Goal: Transaction & Acquisition: Purchase product/service

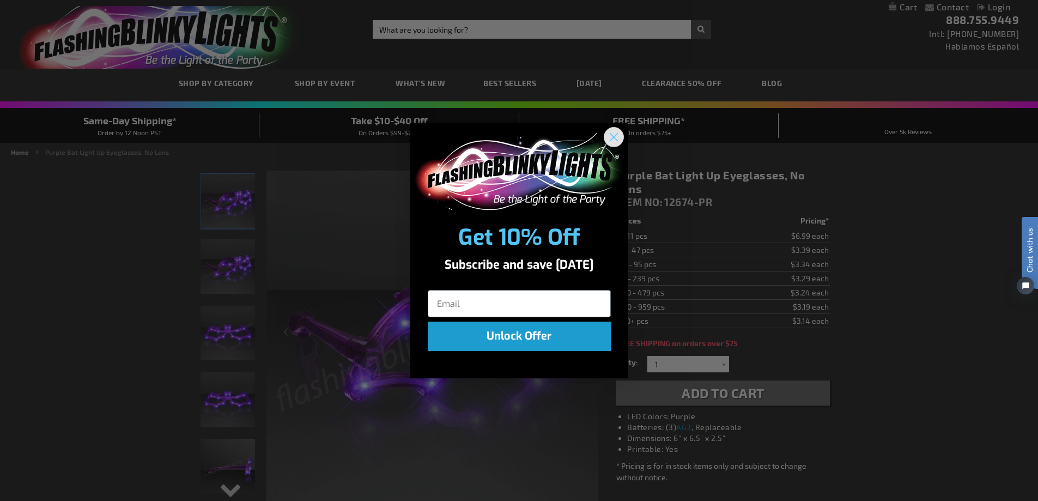
click at [613, 136] on circle "Close dialog" at bounding box center [613, 137] width 18 height 18
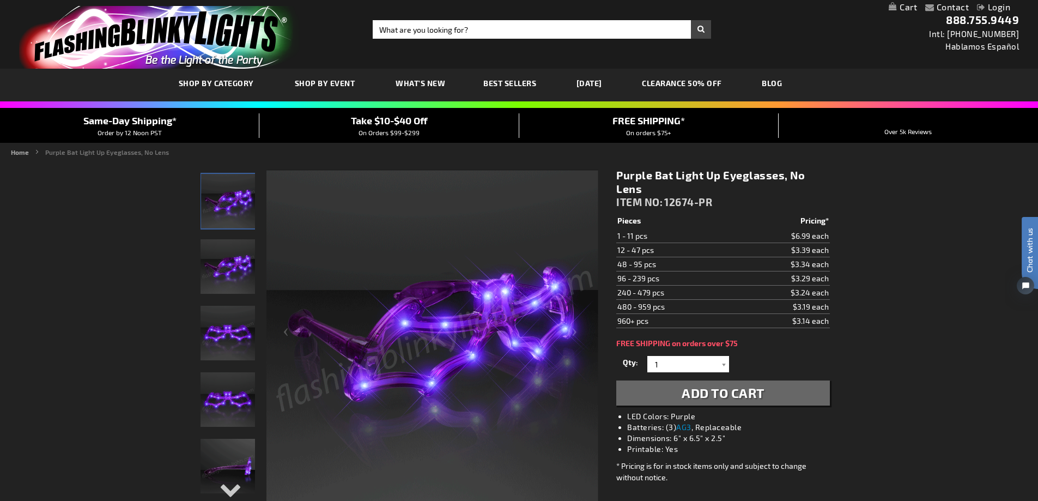
click at [745, 394] on span "Add to Cart" at bounding box center [723, 393] width 83 height 16
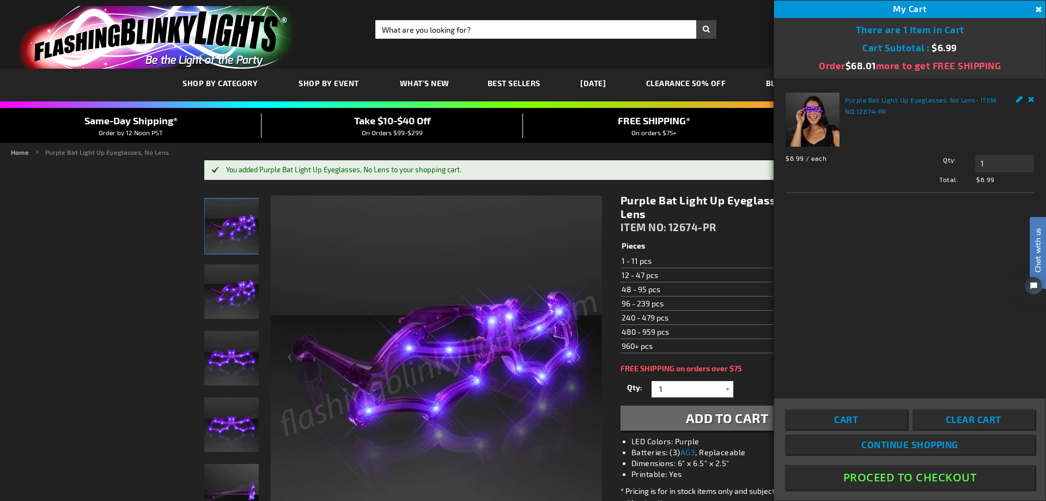
click at [929, 480] on button "Proceed To Checkout" at bounding box center [910, 477] width 250 height 25
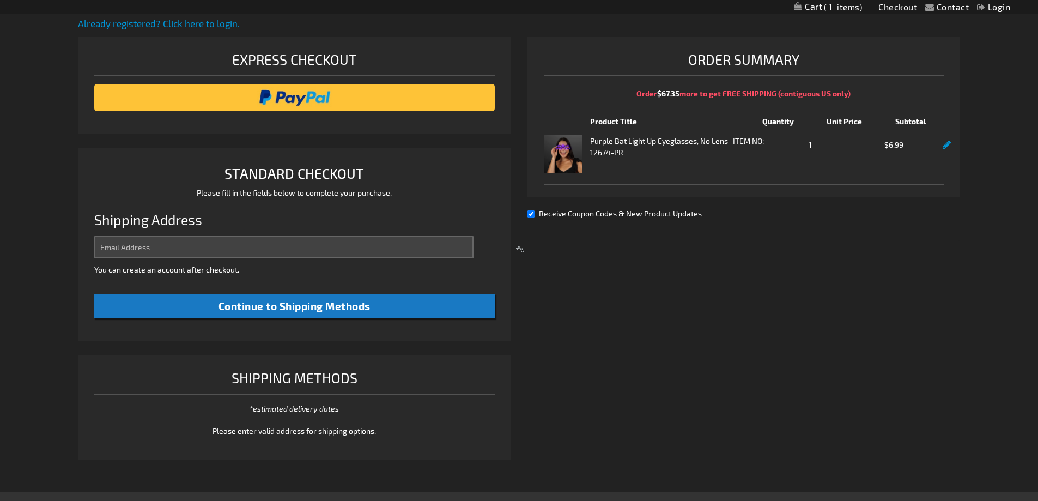
select select "US"
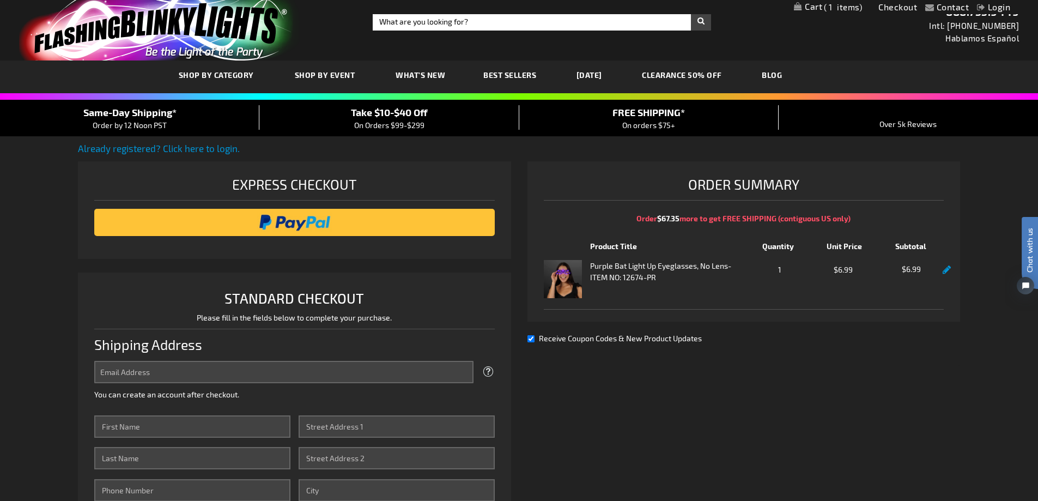
scroll to position [226, 0]
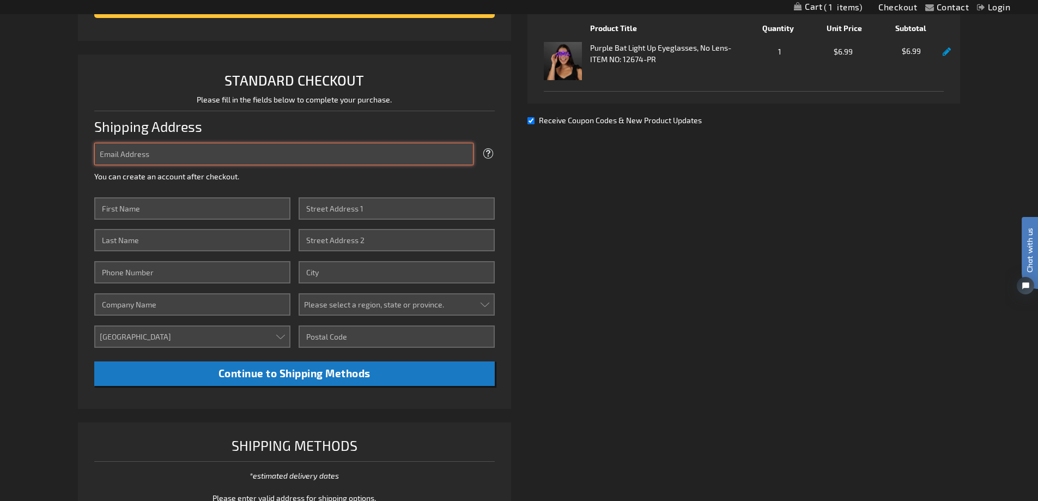
click at [125, 157] on input "Email Address" at bounding box center [283, 154] width 379 height 22
type input "livenature545@gmail.com"
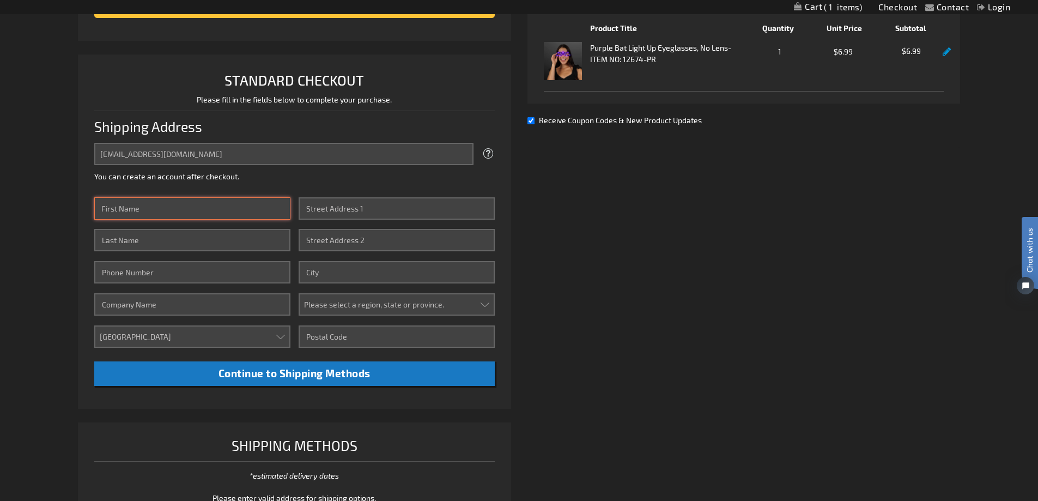
click at [162, 212] on input "First Name" at bounding box center [192, 208] width 196 height 22
type input "Debra"
type input "Langston"
type input "8016548377"
type input "Medallus"
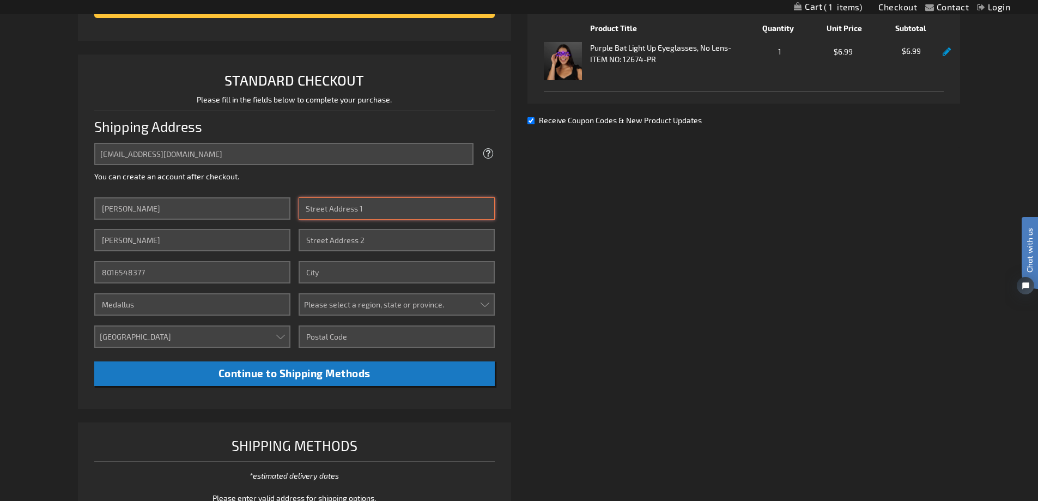
type input "6905 S. 1300 E. #275"
type input "Midvale"
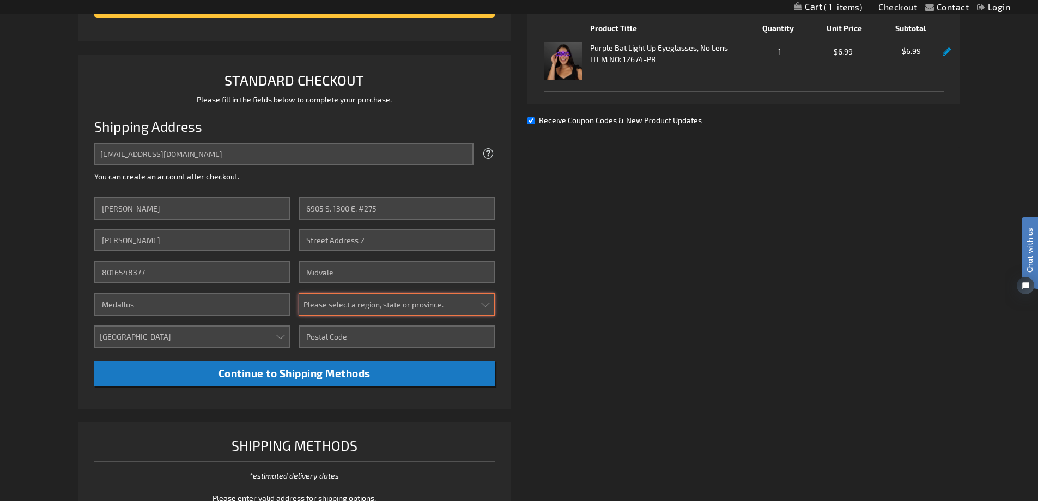
select select "58"
type input "84047"
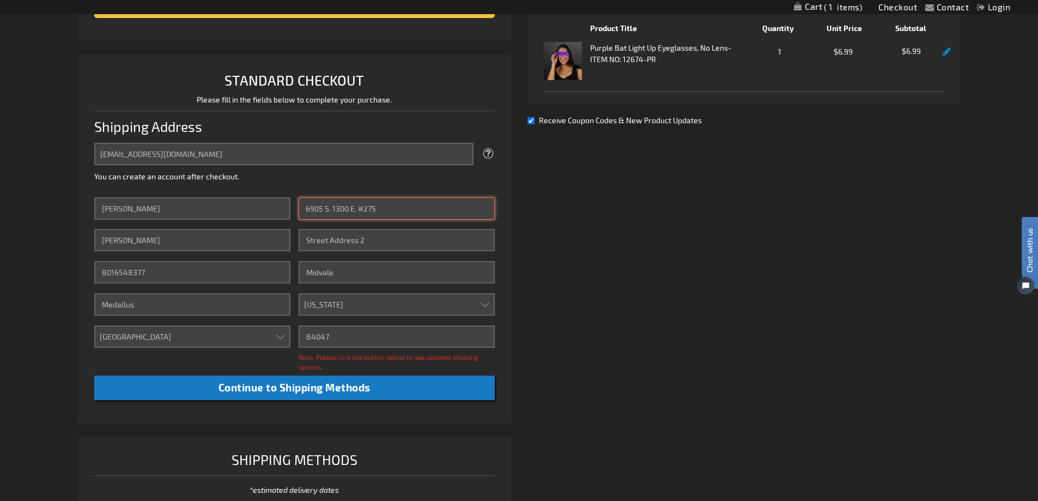
click at [387, 209] on input "6905 S. 1300 E. #275" at bounding box center [397, 208] width 196 height 22
click at [388, 179] on div "livenature545@gmail.com Tooltip We'll send your order confirmation here. You ca…" at bounding box center [294, 162] width 400 height 39
click at [151, 270] on input "8016548377" at bounding box center [192, 272] width 196 height 22
click at [155, 270] on input "8016548377" at bounding box center [192, 272] width 196 height 22
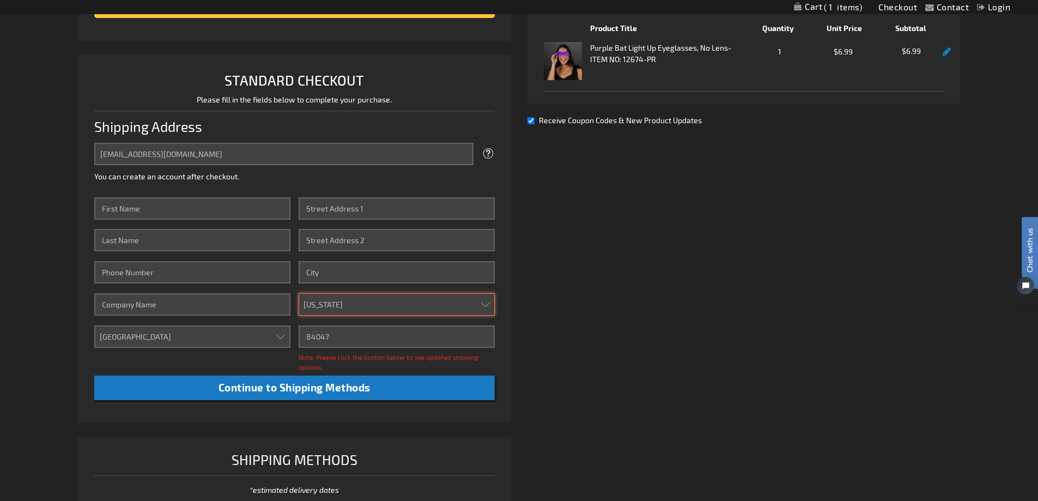
select select
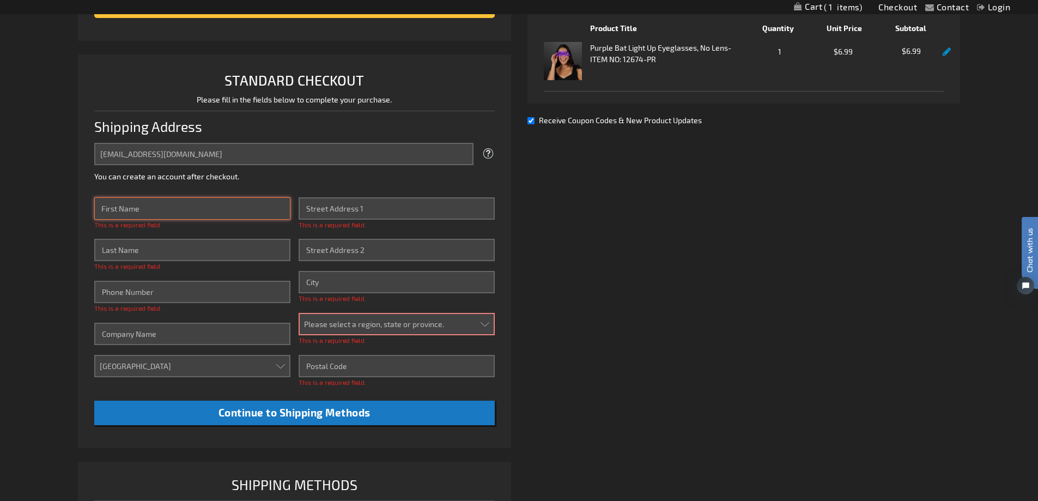
click at [121, 215] on input "First Name" at bounding box center [192, 208] width 196 height 22
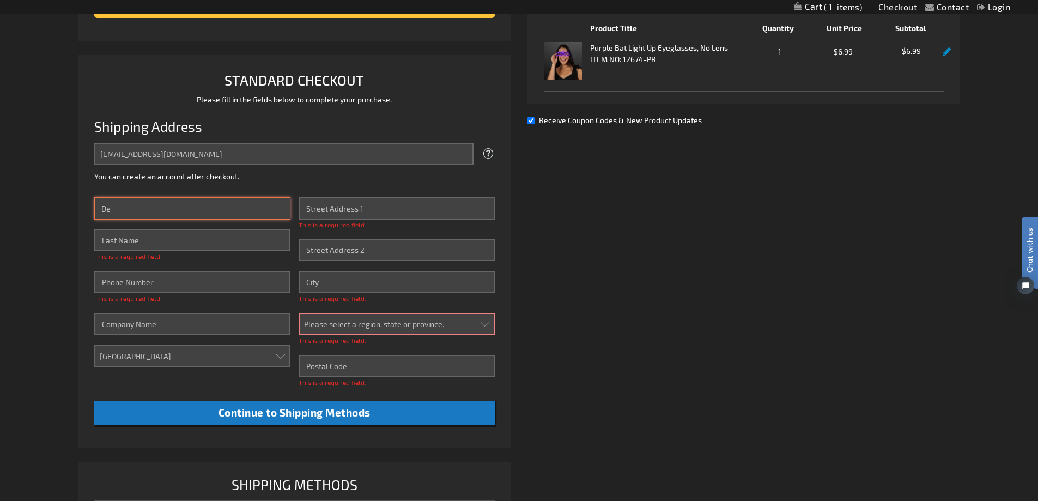
type input "Debra"
type input "Langston"
type input "8016548377"
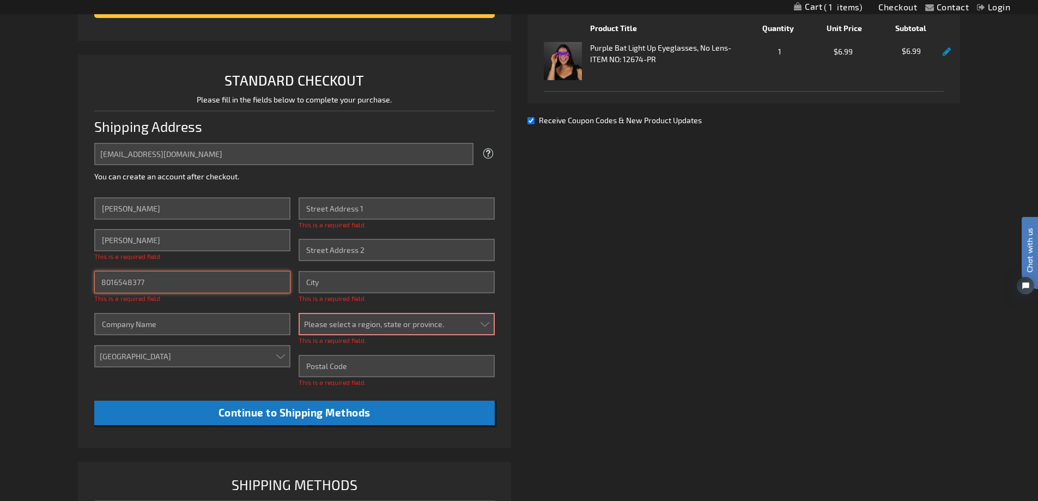
type input "Medallus"
type input "6905 S. 1300 E. #275"
type input "Midvale"
select select "58"
type input "84047"
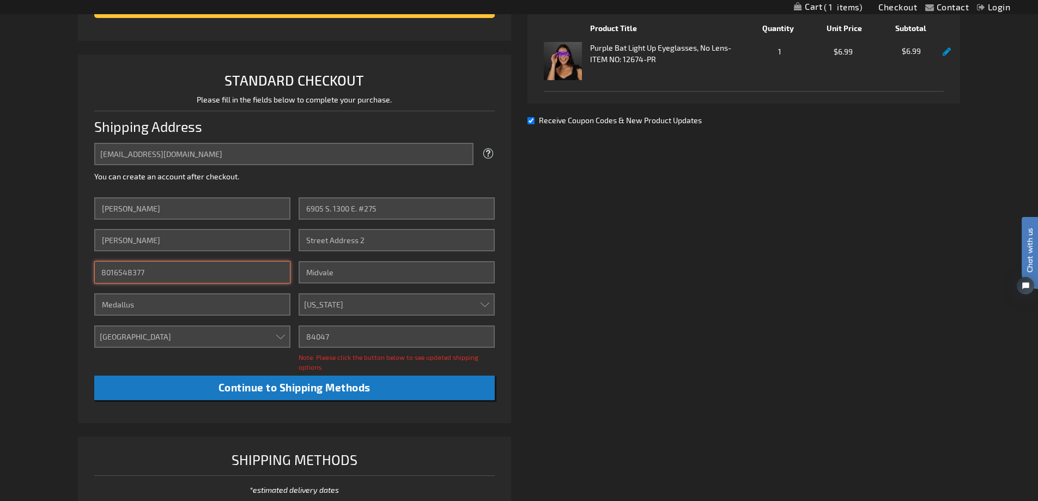
click at [154, 272] on input "8016548377" at bounding box center [192, 272] width 196 height 22
click at [143, 273] on input "8016548377" at bounding box center [192, 272] width 196 height 22
type input "De"
select select
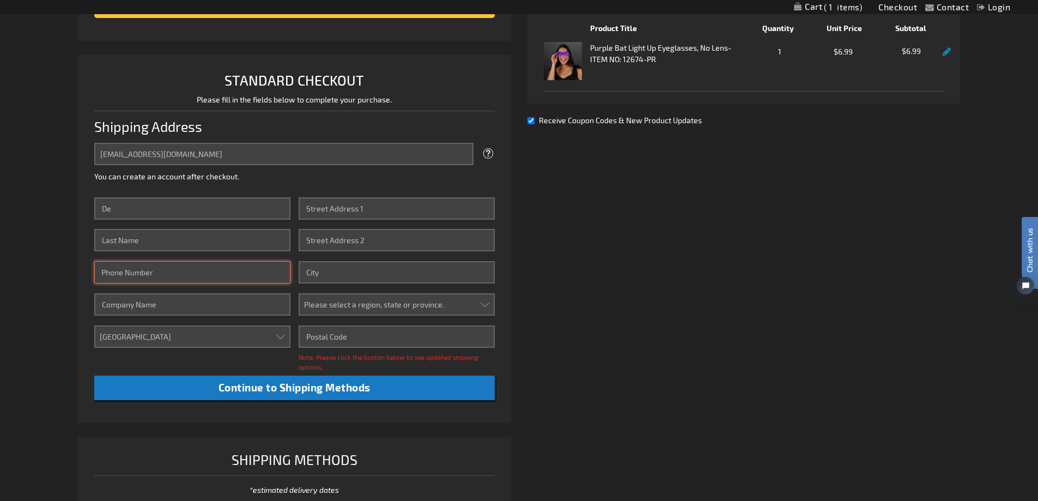
select select
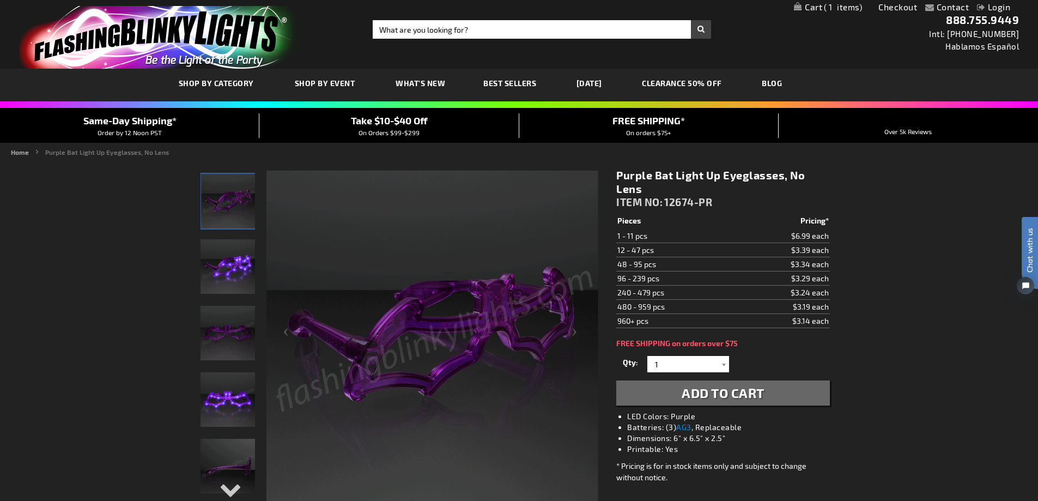
click at [741, 387] on span "Add to Cart" at bounding box center [723, 393] width 83 height 16
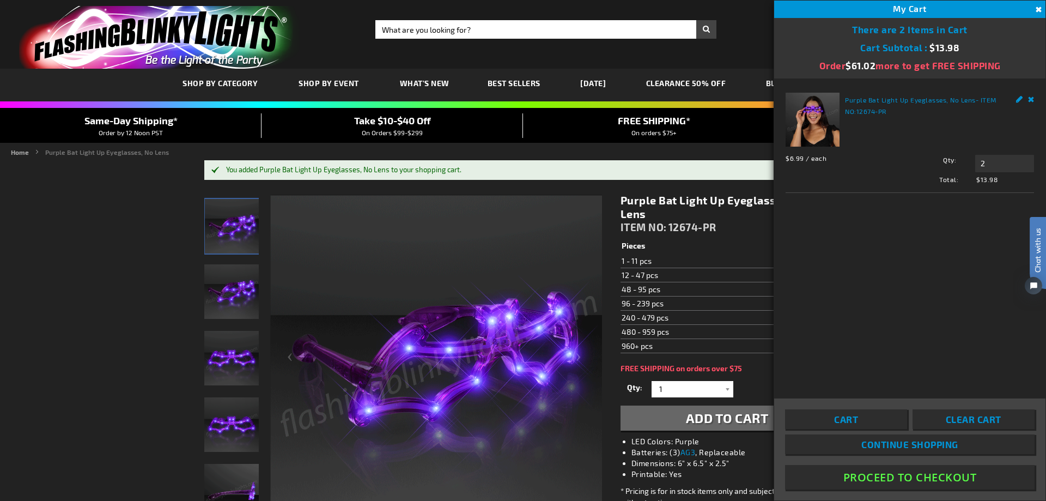
click at [892, 440] on span "Continue Shopping" at bounding box center [909, 444] width 97 height 11
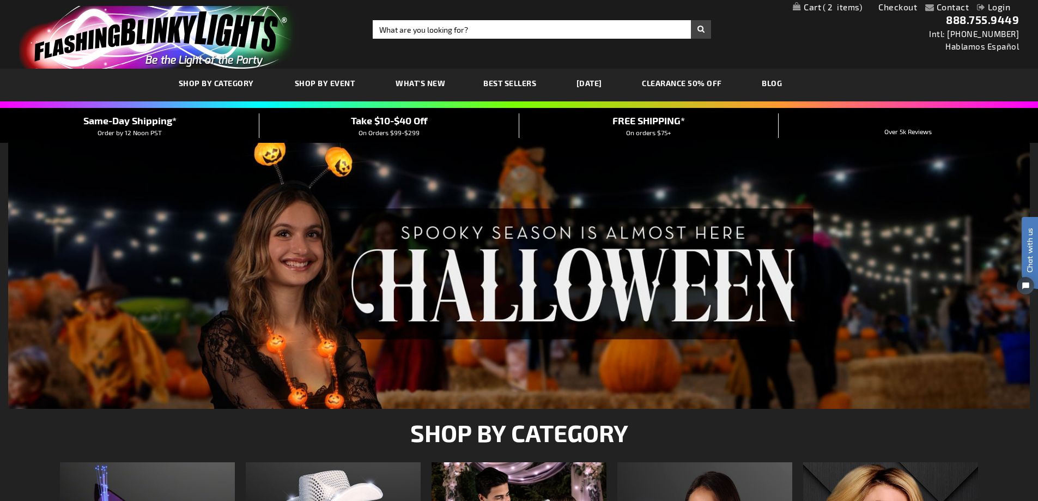
click at [828, 4] on span "2" at bounding box center [842, 7] width 39 height 10
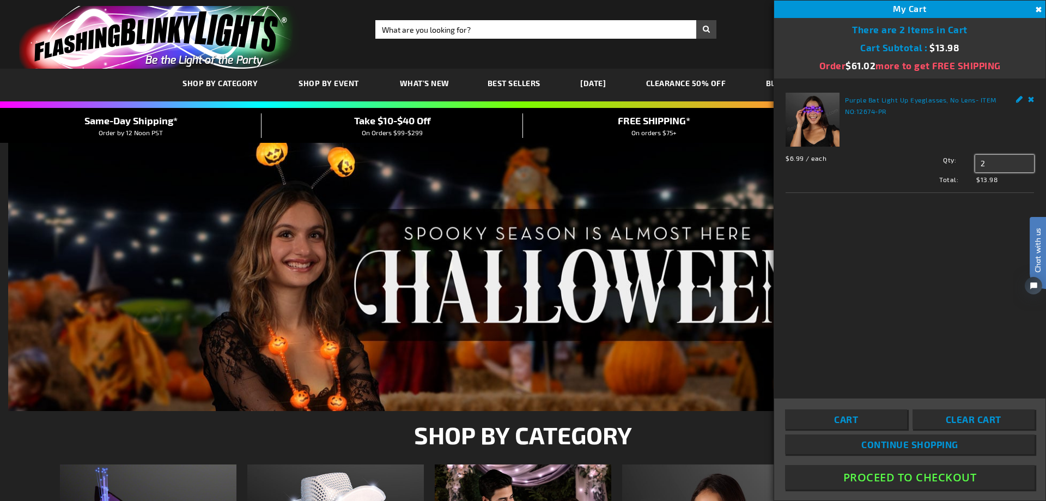
click at [990, 163] on input "2" at bounding box center [1004, 163] width 59 height 17
type input "1"
click at [1003, 186] on span "Update" at bounding box center [1000, 184] width 26 height 8
click at [936, 472] on button "Proceed To Checkout" at bounding box center [910, 477] width 250 height 25
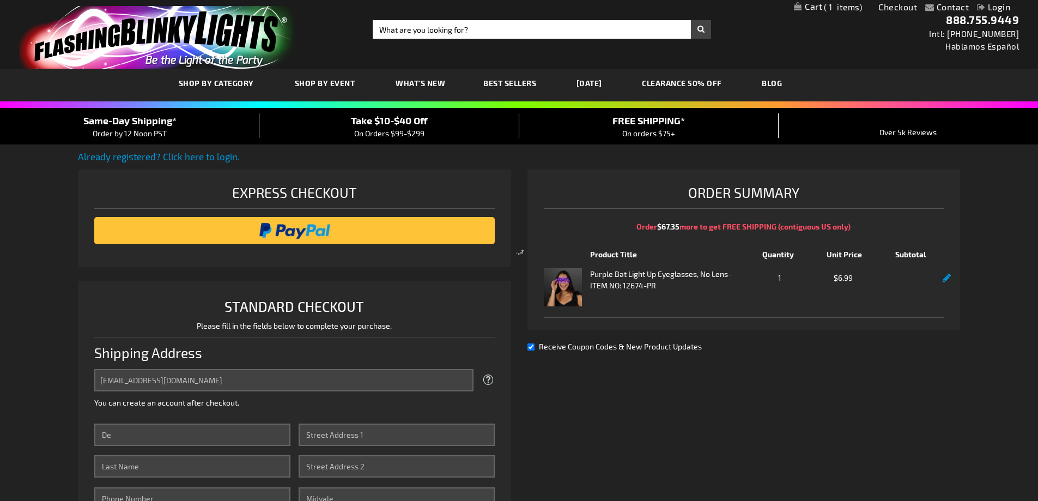
select select "US"
select select "58"
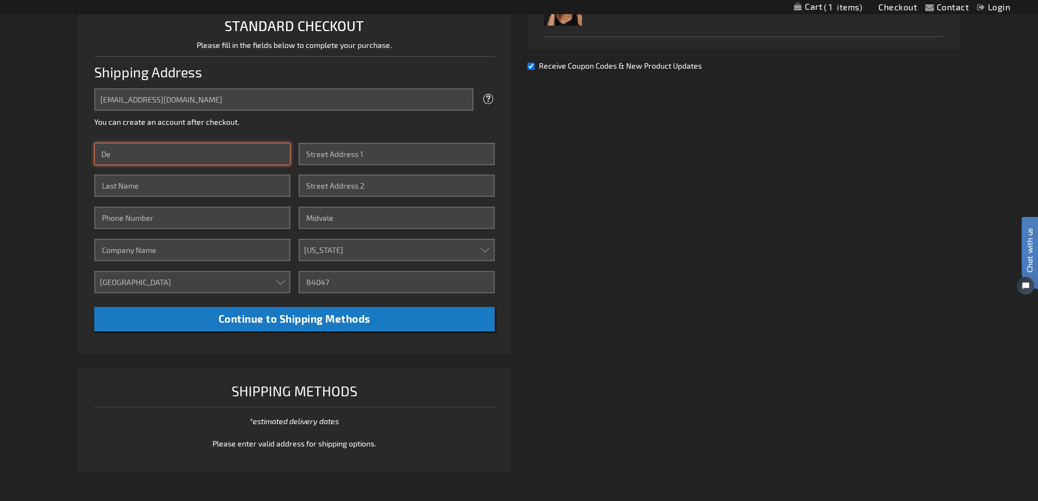
click at [118, 150] on input "De" at bounding box center [192, 154] width 196 height 22
type input "Deb"
click at [117, 185] on input "Last Name" at bounding box center [192, 185] width 196 height 22
type input "Langston"
click at [109, 215] on input "Phone Number" at bounding box center [192, 217] width 196 height 22
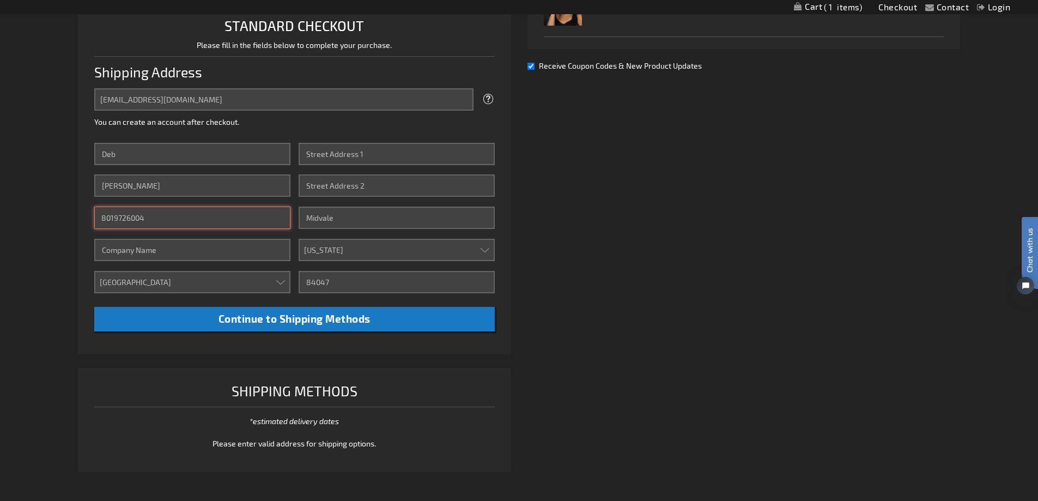
type input "8019726004"
click at [123, 252] on input "Company" at bounding box center [192, 250] width 196 height 22
click at [126, 282] on select "Aruba Australia Austria Bahamas Barbados Belgium Belize Bermuda British Virgin …" at bounding box center [192, 282] width 196 height 22
click at [94, 271] on select "Aruba Australia Austria Bahamas Barbados Belgium Belize Bermuda British Virgin …" at bounding box center [192, 282] width 196 height 22
click at [344, 155] on input "Street Address: Line 1" at bounding box center [397, 154] width 196 height 22
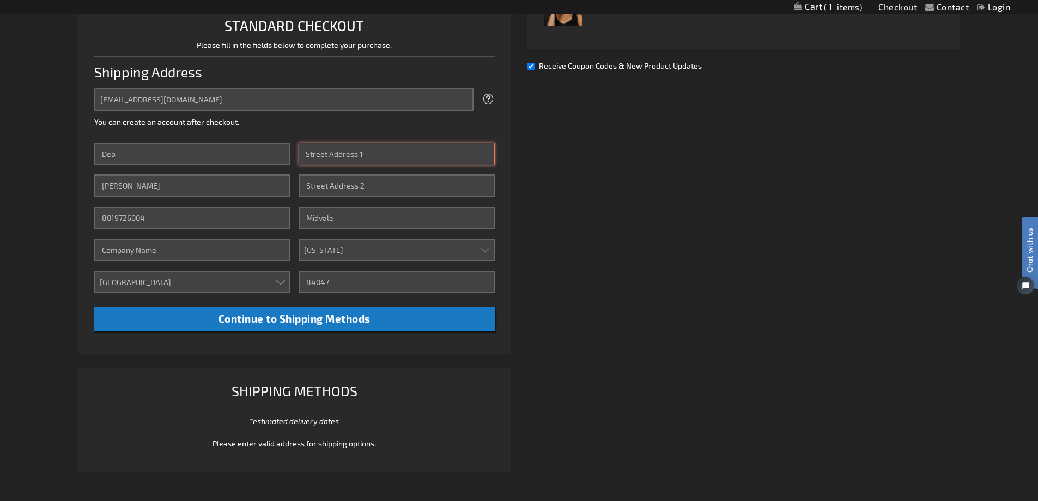
type input "6905 S. 1300 E. #275"
type input "Medallus"
click at [384, 155] on input "6905 S. 1300 E. #275" at bounding box center [397, 154] width 196 height 22
click at [384, 154] on input "6905 S. 1300 E. #275" at bounding box center [397, 154] width 196 height 22
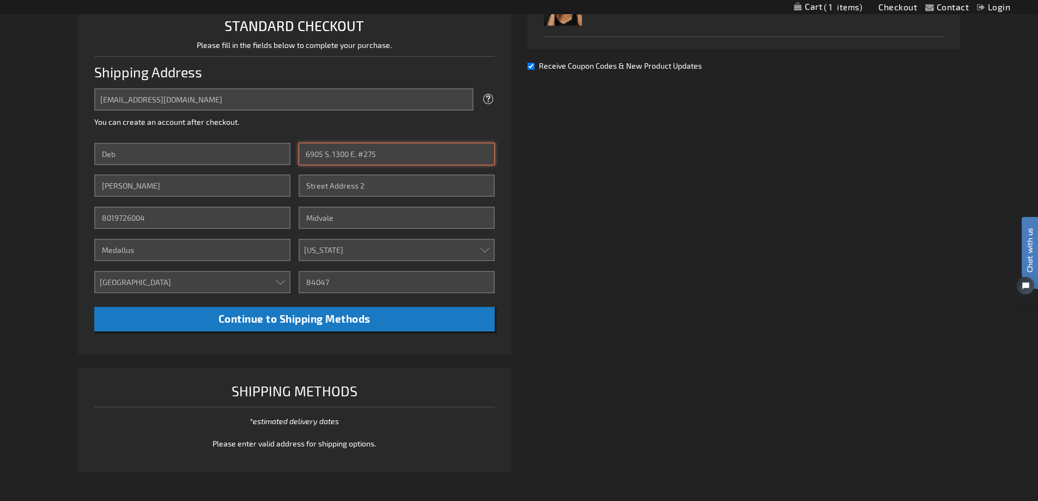
click at [384, 154] on input "6905 S. 1300 E. #275" at bounding box center [397, 154] width 196 height 22
click at [383, 155] on input "6905 S. 1300 E. #275" at bounding box center [397, 154] width 196 height 22
type input "6"
type input "5308 S. Kingswood Dr"
drag, startPoint x: 334, startPoint y: 220, endPoint x: 338, endPoint y: 224, distance: 6.2
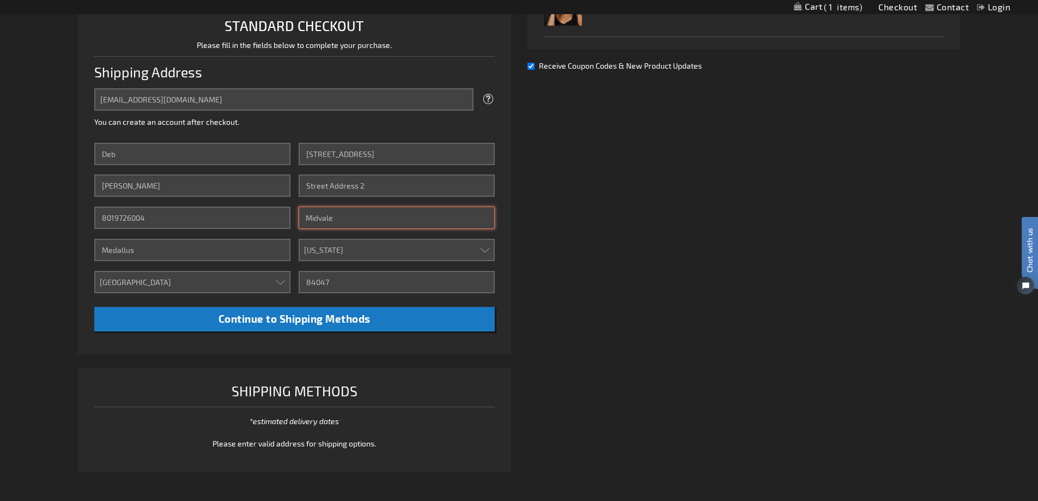
click at [334, 220] on input "Midvale" at bounding box center [397, 217] width 196 height 22
type input "M"
type input "Taylorsville"
click at [342, 283] on input "84047" at bounding box center [397, 282] width 196 height 22
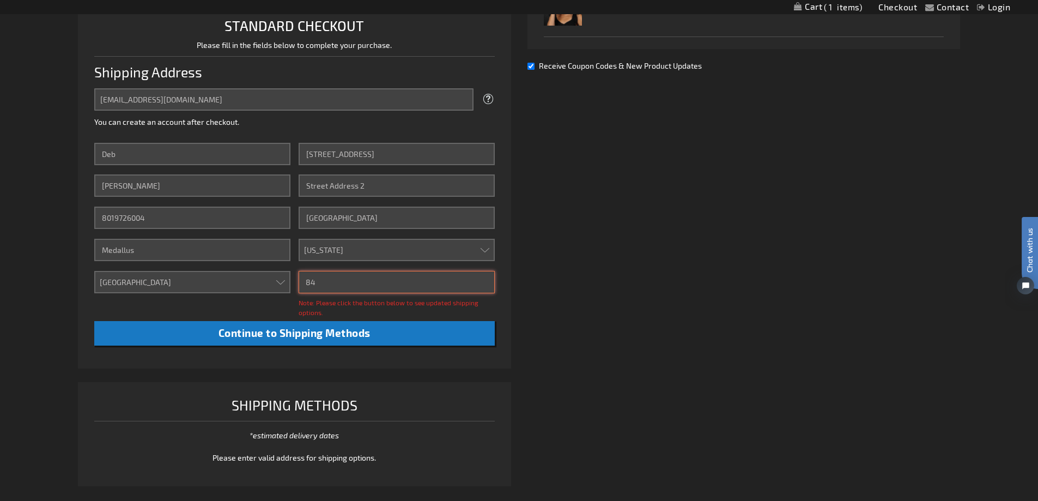
type input "8"
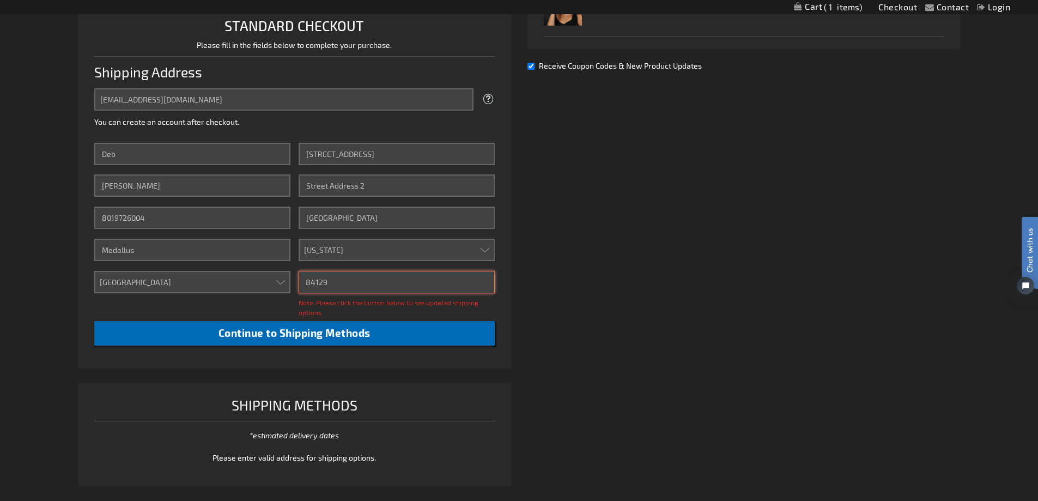
type input "84129"
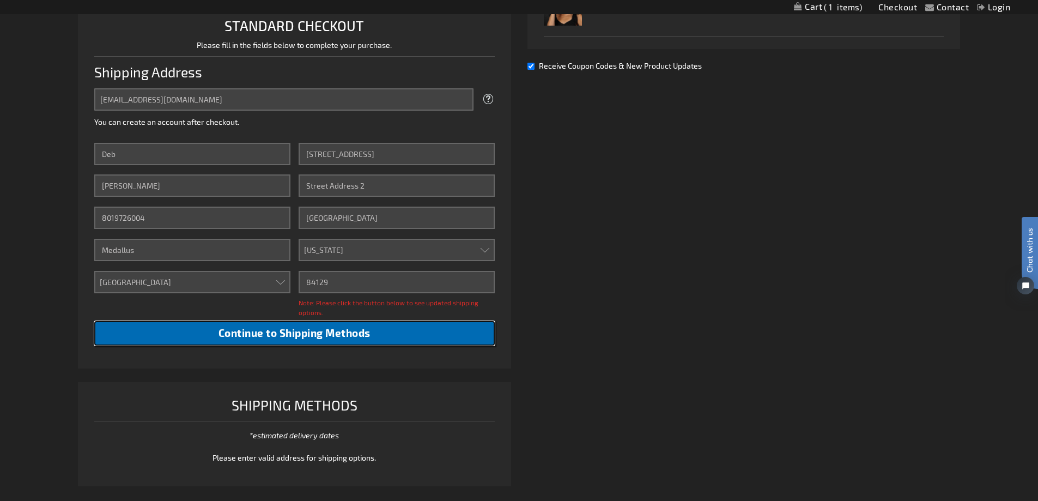
click at [322, 328] on span "Continue to Shipping Methods" at bounding box center [294, 332] width 152 height 13
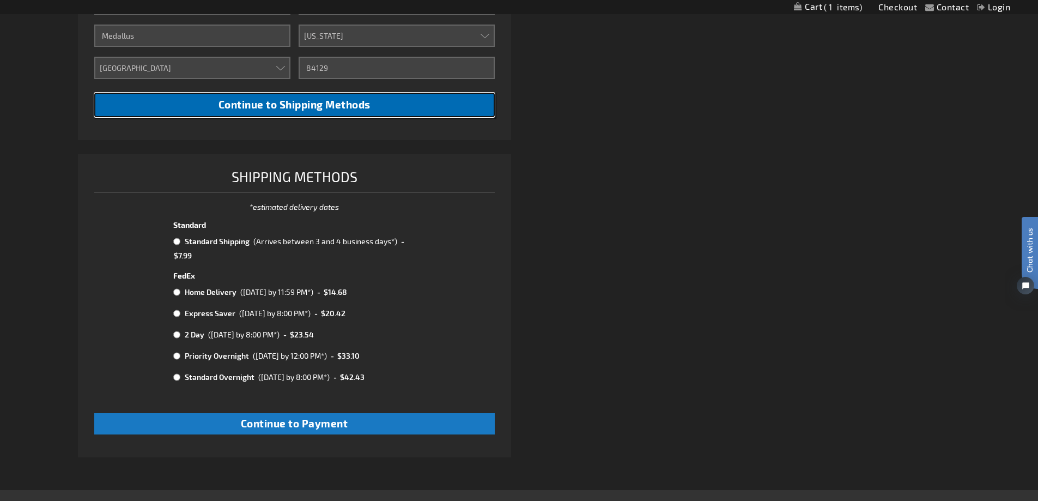
scroll to position [498, 0]
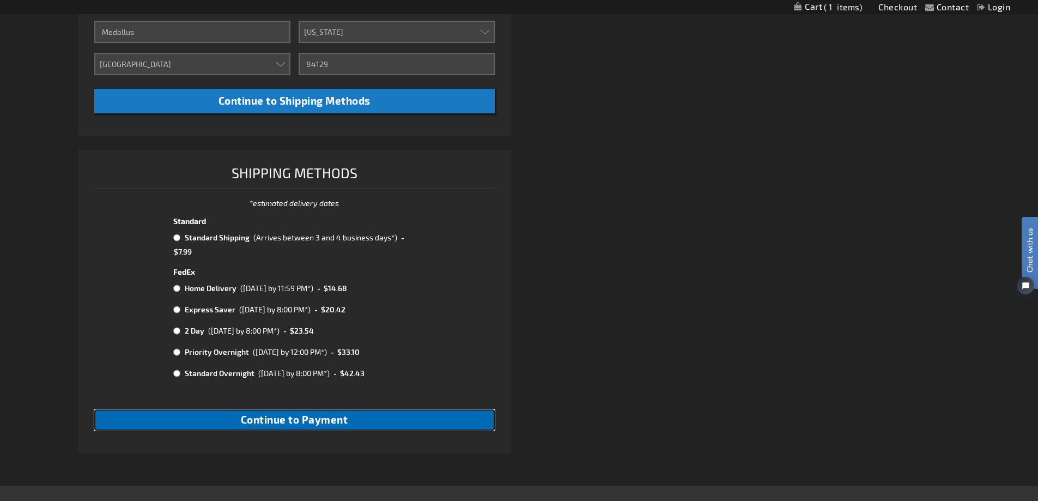
click at [321, 419] on span "Continue to Payment" at bounding box center [294, 419] width 107 height 13
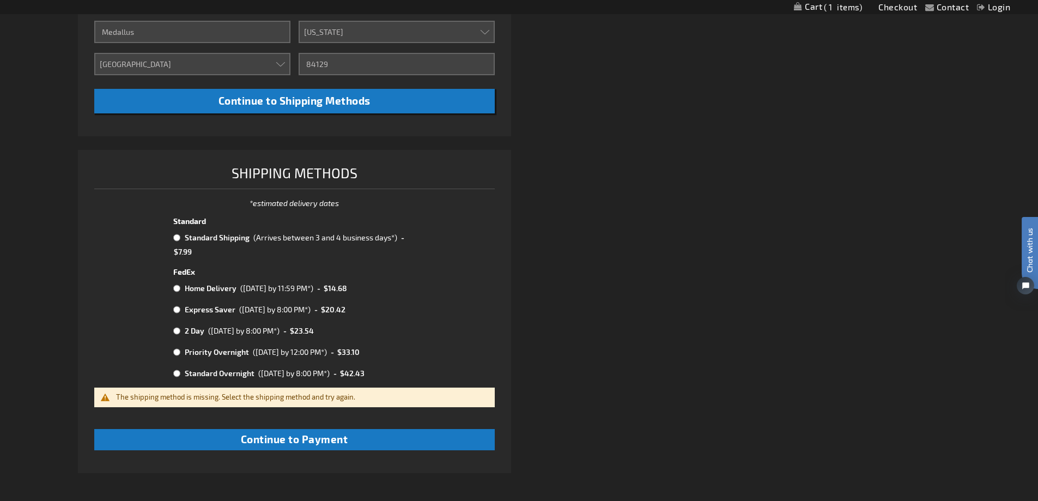
click at [176, 239] on input "radio" at bounding box center [176, 237] width 7 height 9
radio input "true"
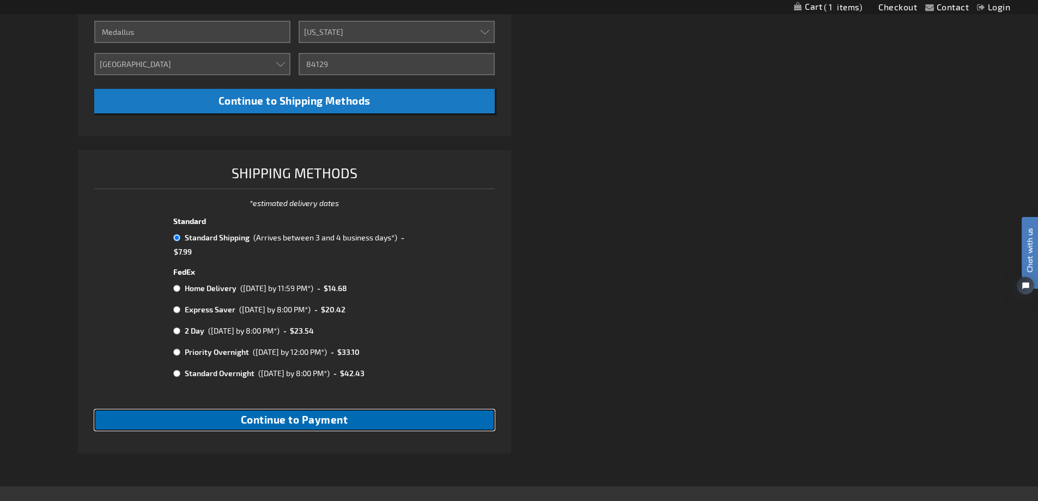
click at [307, 418] on span "Continue to Payment" at bounding box center [294, 419] width 107 height 13
checkbox input "true"
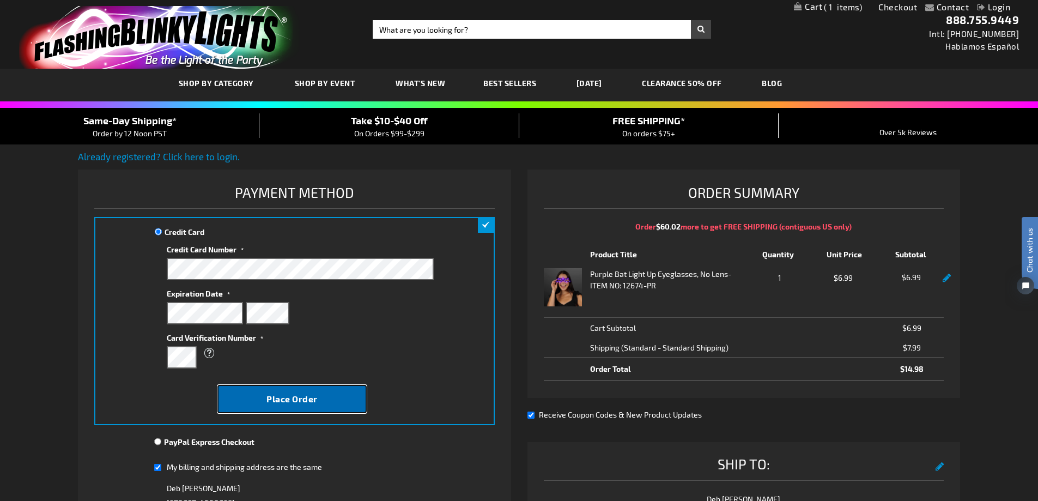
click at [300, 399] on span "Place Order" at bounding box center [291, 398] width 51 height 10
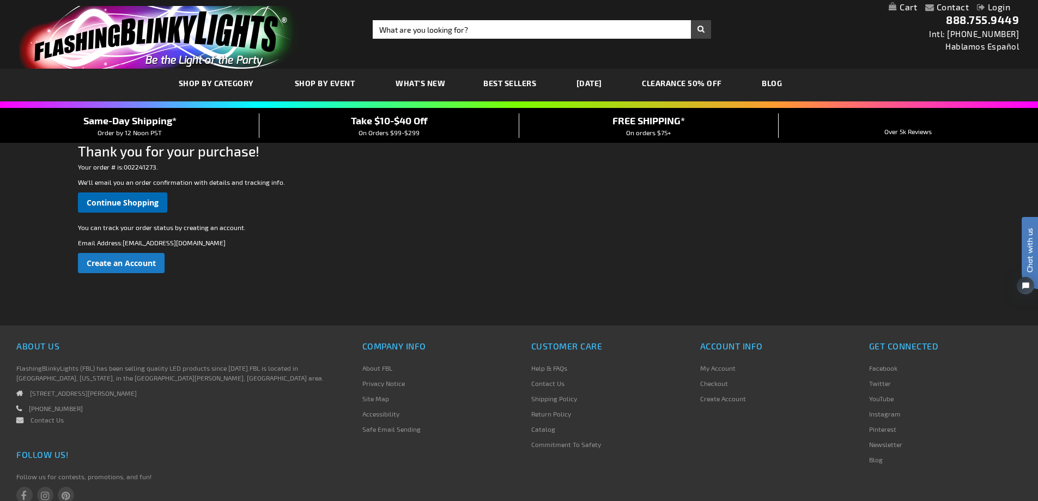
click at [124, 203] on span "Continue Shopping" at bounding box center [123, 202] width 72 height 10
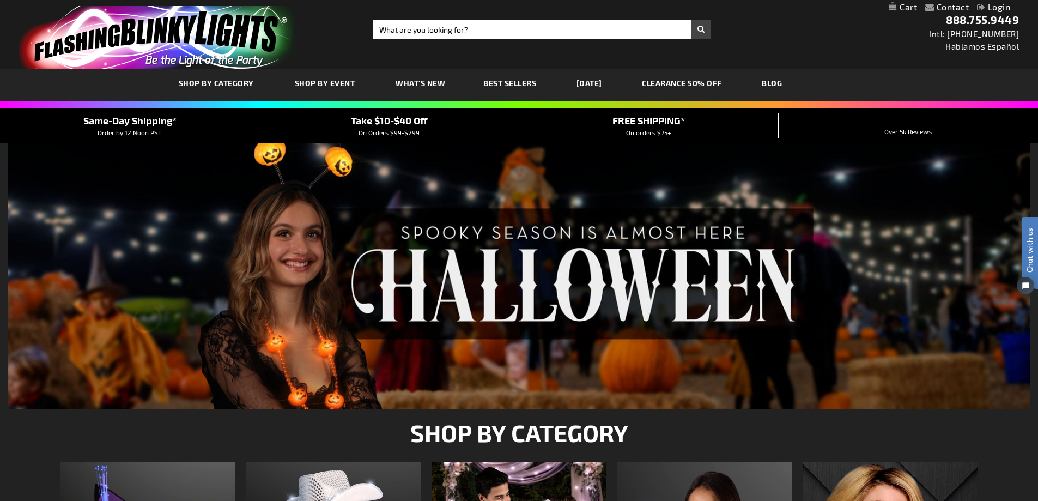
click at [599, 81] on link "[DATE]" at bounding box center [589, 83] width 42 height 36
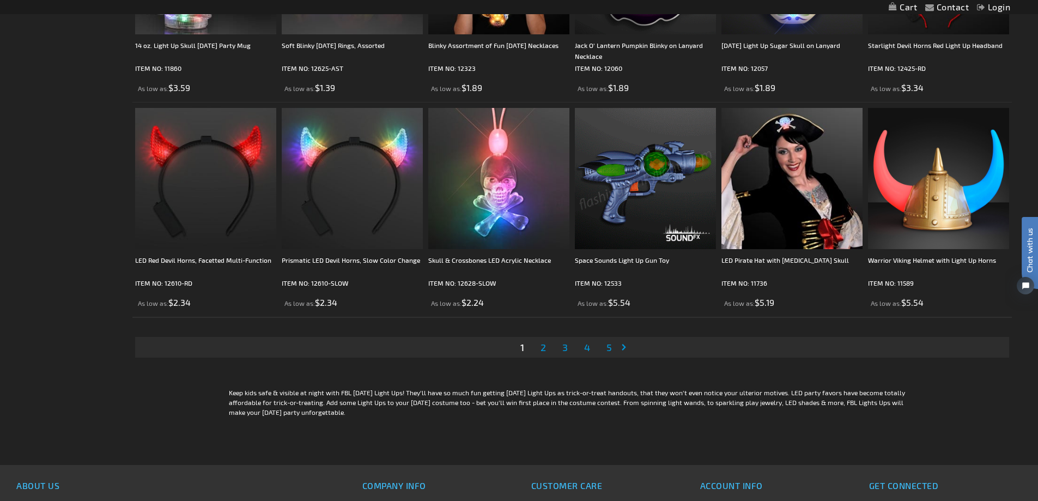
scroll to position [2372, 0]
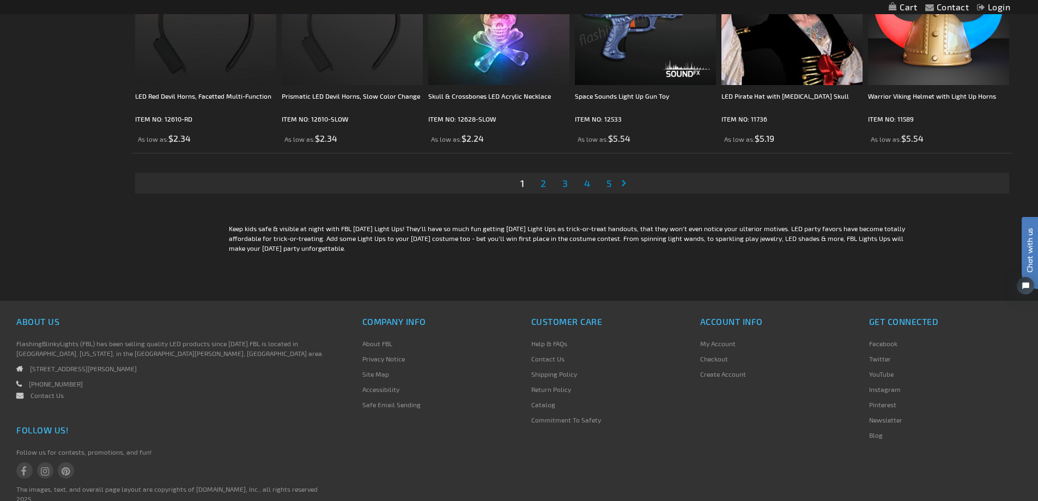
click at [543, 184] on span "2" at bounding box center [542, 183] width 5 height 12
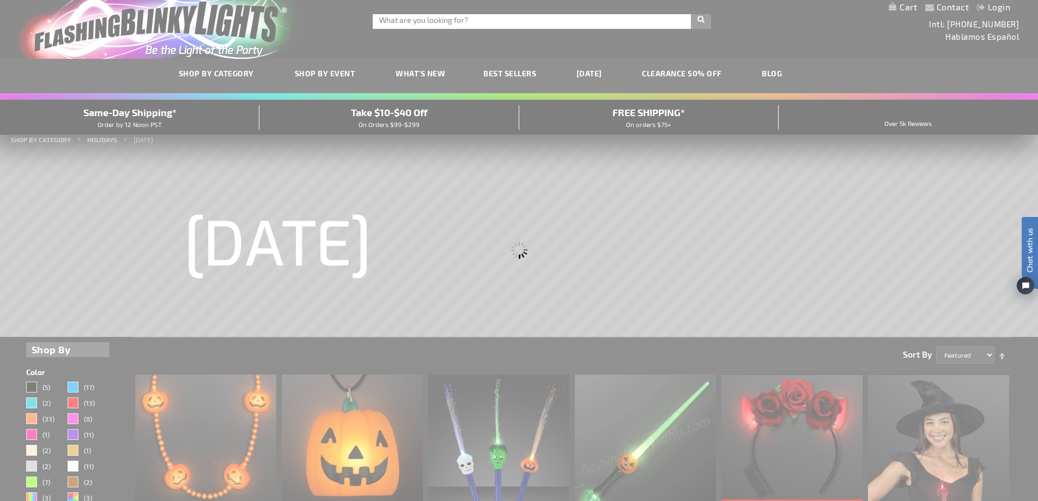
scroll to position [0, 0]
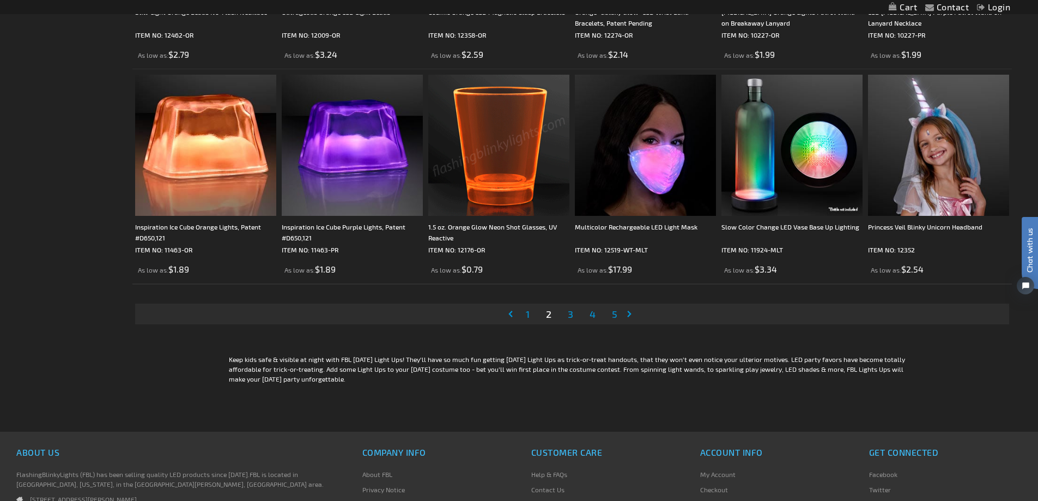
scroll to position [2427, 0]
